Goal: Find specific page/section: Find specific page/section

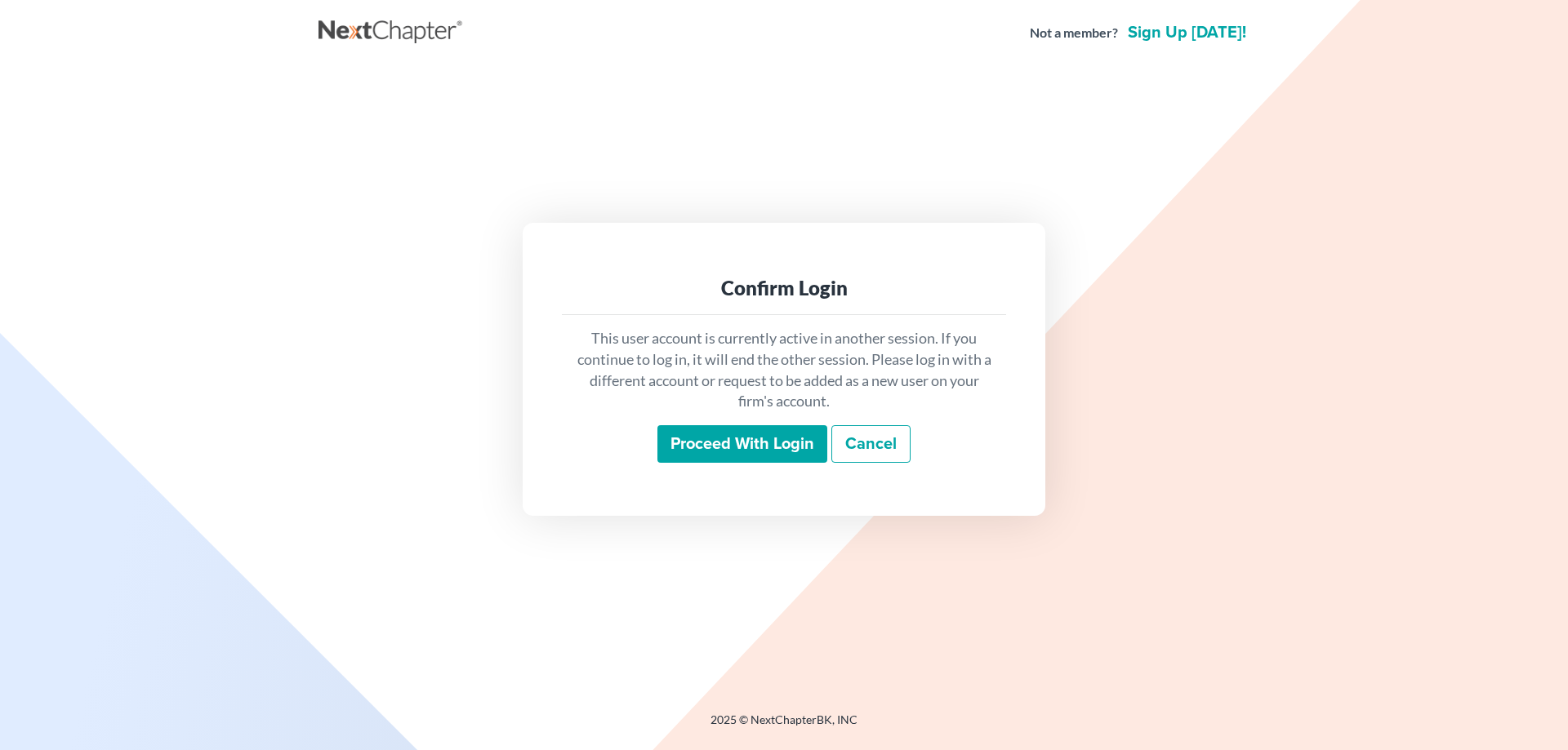
click at [709, 445] on input "Proceed with login" at bounding box center [742, 444] width 170 height 38
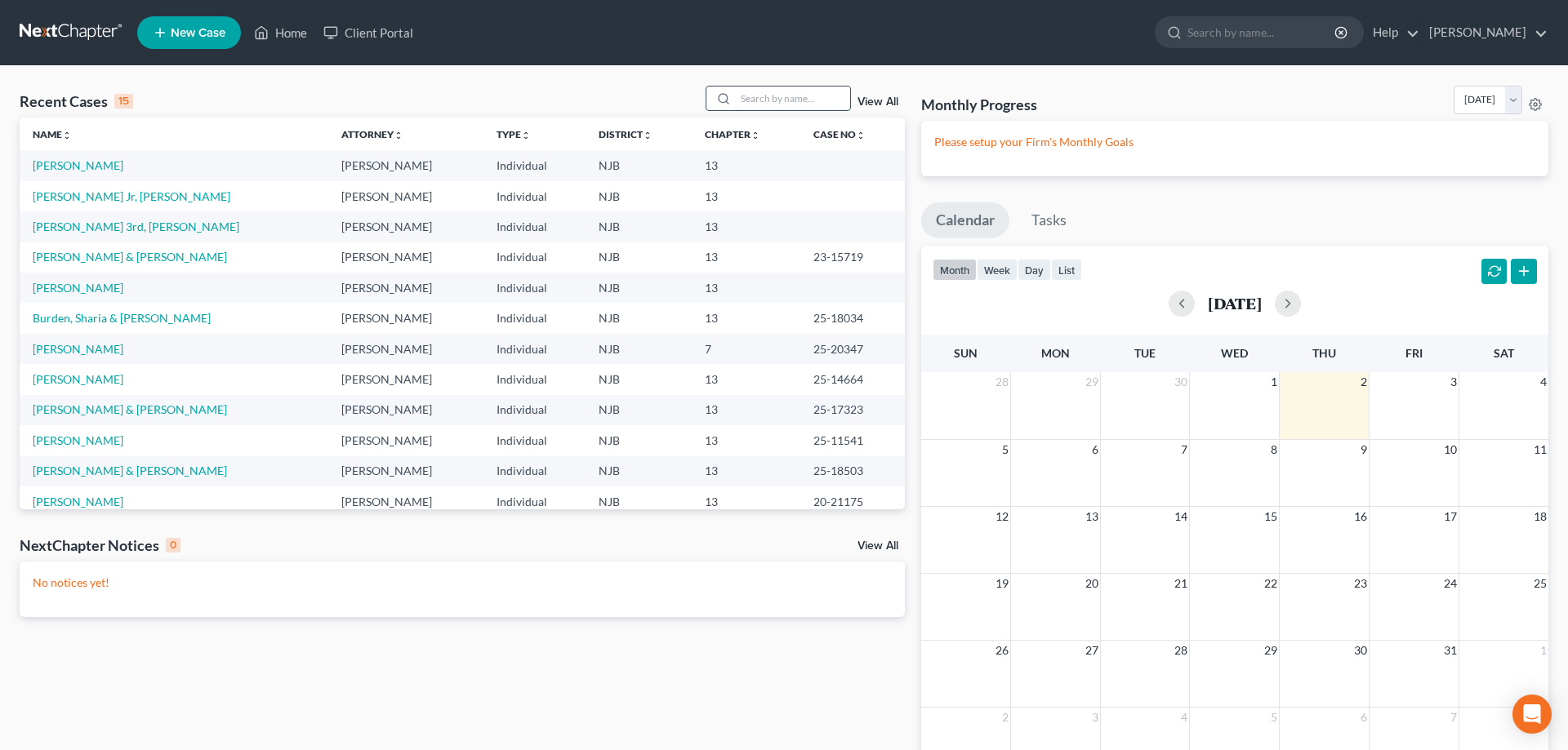
click at [738, 93] on input "search" at bounding box center [793, 98] width 115 height 24
type input "celeste"
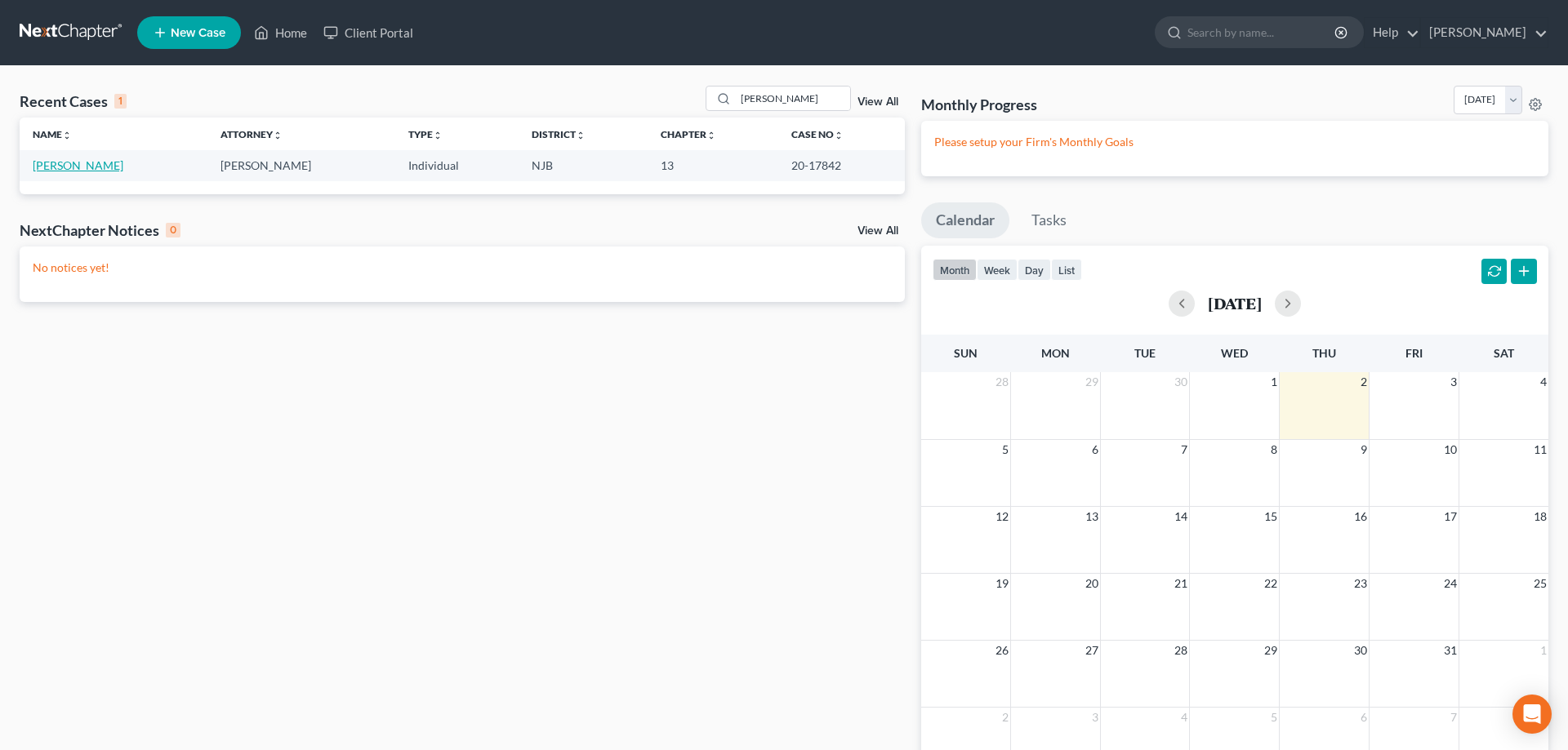
click at [67, 163] on link "Stevens, Celeste" at bounding box center [78, 165] width 91 height 14
